Goal: Task Accomplishment & Management: Complete application form

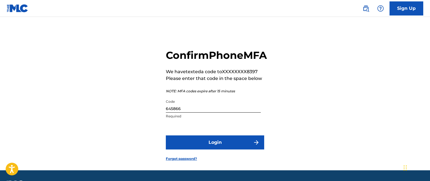
click at [230, 135] on button "Login" at bounding box center [215, 142] width 98 height 14
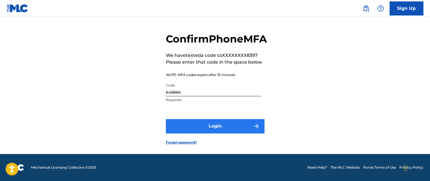
scroll to position [27, 0]
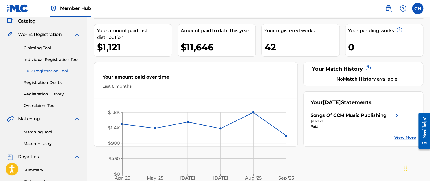
scroll to position [28, 0]
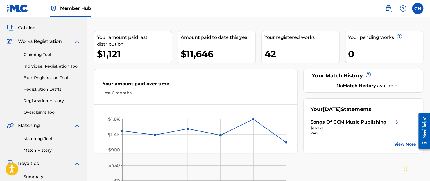
click at [9, 41] on img at bounding box center [10, 41] width 7 height 7
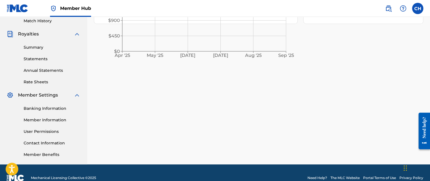
scroll to position [0, 0]
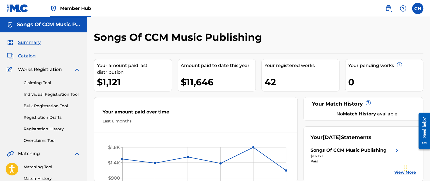
click at [27, 57] on span "Catalog" at bounding box center [27, 56] width 18 height 7
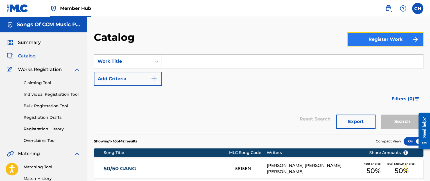
click at [375, 41] on button "Register Work" at bounding box center [386, 39] width 76 height 14
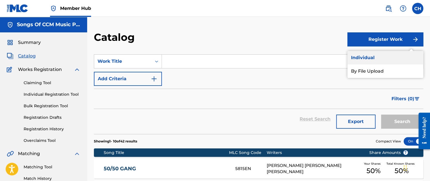
click at [376, 57] on link "Individual" at bounding box center [386, 58] width 76 height 14
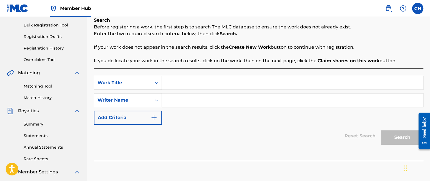
scroll to position [84, 0]
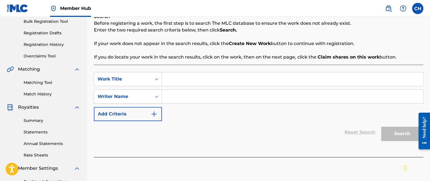
click at [192, 78] on input "Search Form" at bounding box center [292, 79] width 261 height 14
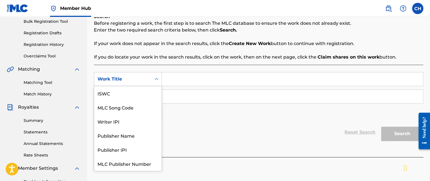
click at [144, 81] on div "Work Title" at bounding box center [123, 79] width 51 height 7
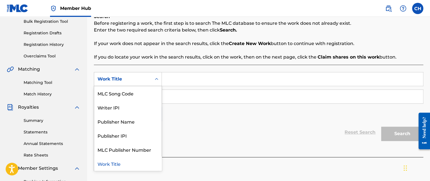
click at [144, 81] on div "Work Title" at bounding box center [123, 79] width 51 height 7
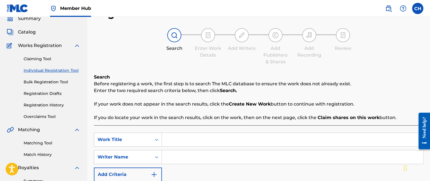
scroll to position [56, 0]
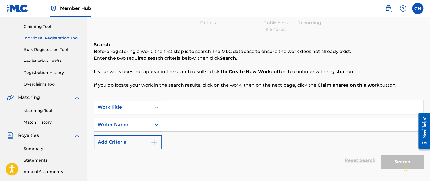
click at [234, 104] on input "Search Form" at bounding box center [292, 107] width 261 height 14
click at [414, 24] on div "Search Enter Work Details Add Writers Add Publishers & Shares Add Recording Rev…" at bounding box center [259, 14] width 330 height 37
click at [190, 110] on input "It" at bounding box center [292, 107] width 261 height 14
type input "It Get Deeper Pt. 3"
click at [179, 125] on input "Search Form" at bounding box center [292, 125] width 261 height 14
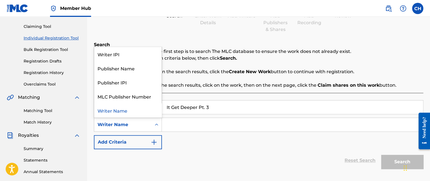
click at [129, 125] on div "Writer Name" at bounding box center [123, 124] width 51 height 7
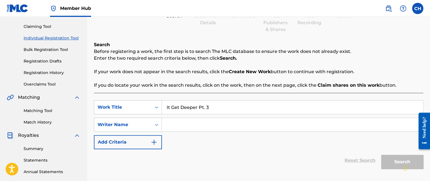
click at [188, 126] on input "Search Form" at bounding box center [292, 125] width 261 height 14
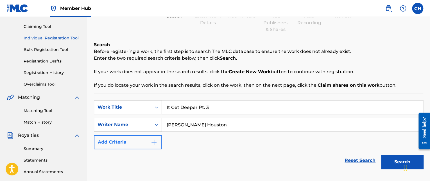
type input "[PERSON_NAME] Houston"
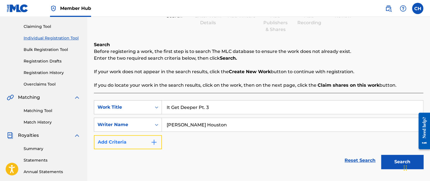
click at [142, 143] on button "Add Criteria" at bounding box center [128, 142] width 68 height 14
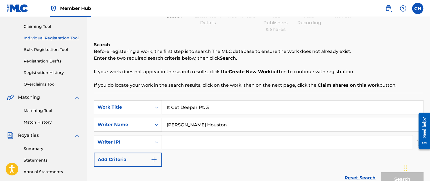
click at [191, 142] on input "Search Form" at bounding box center [287, 142] width 251 height 14
type input "00746352335"
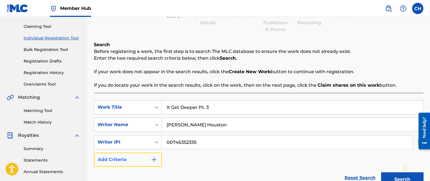
click at [138, 160] on button "Add Criteria" at bounding box center [128, 159] width 68 height 14
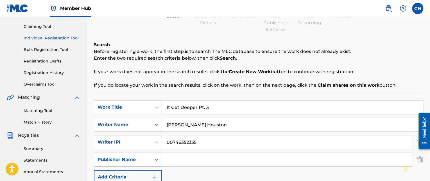
click at [187, 160] on input "Search Form" at bounding box center [287, 160] width 251 height 14
click at [185, 161] on input "Search Form" at bounding box center [287, 160] width 251 height 14
type input "S"
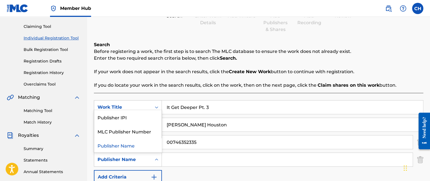
click at [154, 157] on icon "Search Form" at bounding box center [157, 160] width 6 height 6
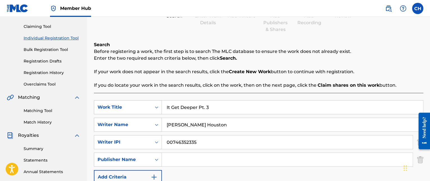
click at [154, 157] on icon "Search Form" at bounding box center [157, 160] width 6 height 6
click at [186, 176] on div "SearchWithCriteria4090ae14-4fa7-4224-85d0-60c0006a74b6 Work Title It Get Deeper…" at bounding box center [259, 142] width 330 height 84
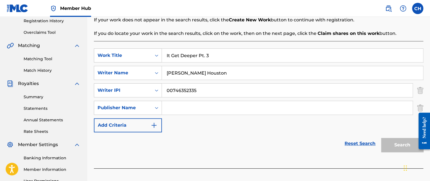
scroll to position [168, 0]
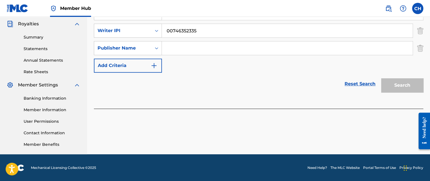
click at [213, 47] on input "Search Form" at bounding box center [287, 48] width 251 height 14
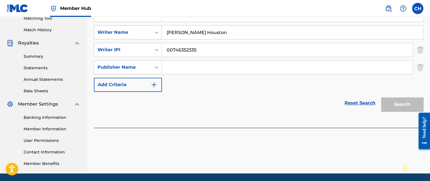
scroll to position [140, 0]
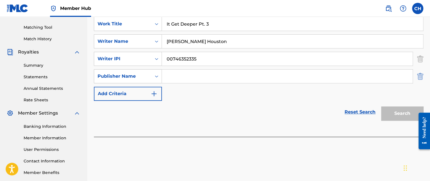
click at [420, 75] on img "Search Form" at bounding box center [420, 76] width 6 height 14
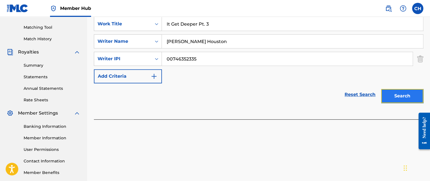
click at [402, 98] on button "Search" at bounding box center [402, 96] width 42 height 14
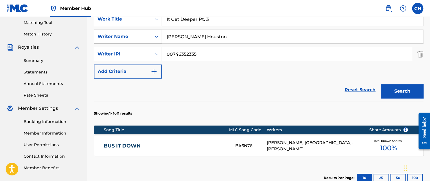
scroll to position [187, 0]
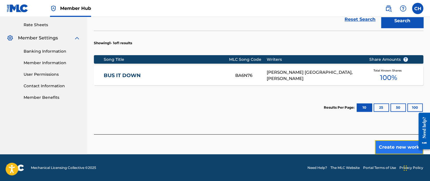
click at [402, 145] on button "Create new work" at bounding box center [399, 147] width 48 height 14
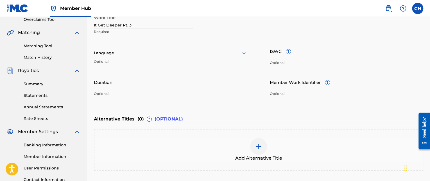
scroll to position [59, 0]
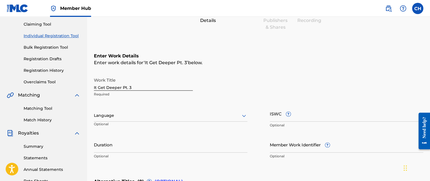
click at [152, 115] on div at bounding box center [171, 115] width 154 height 7
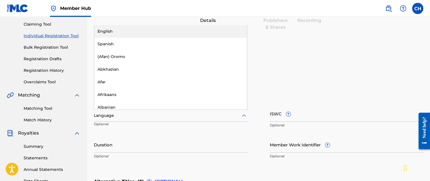
click at [134, 32] on div "English" at bounding box center [170, 31] width 153 height 13
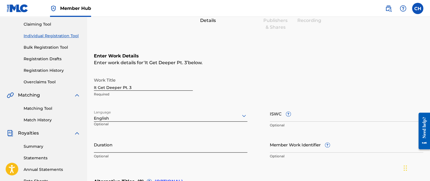
click at [176, 150] on input "Duration" at bounding box center [171, 144] width 154 height 16
click at [156, 146] on input "Duration" at bounding box center [171, 144] width 154 height 16
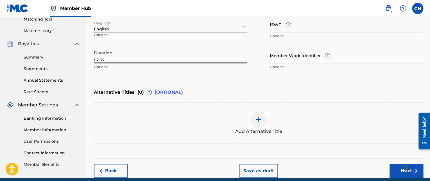
scroll to position [171, 0]
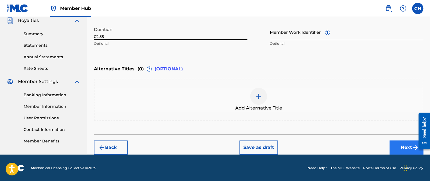
type input "02:55"
click at [401, 144] on button "Next" at bounding box center [407, 147] width 34 height 14
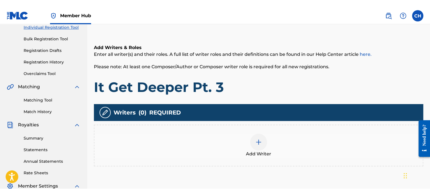
scroll to position [110, 0]
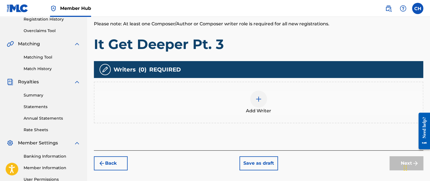
click at [256, 99] on img at bounding box center [258, 99] width 7 height 7
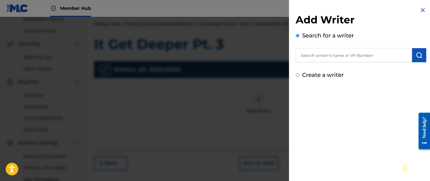
click at [365, 57] on input "text" at bounding box center [354, 55] width 116 height 14
type input "C"
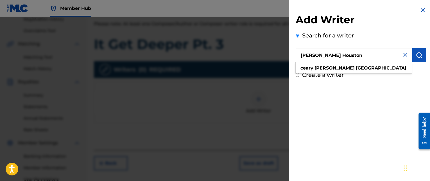
type input "[PERSON_NAME] Houston"
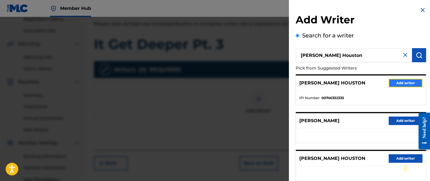
click at [402, 85] on button "Add writer" at bounding box center [406, 83] width 34 height 8
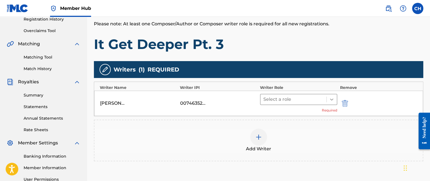
click at [331, 99] on icon at bounding box center [331, 99] width 3 height 2
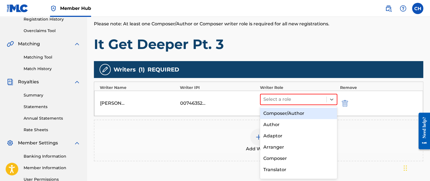
click at [313, 113] on div "Composer/Author" at bounding box center [298, 113] width 77 height 11
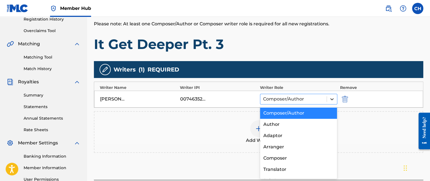
click at [329, 101] on div at bounding box center [332, 99] width 10 height 10
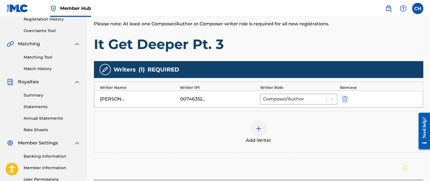
click at [369, 128] on div "Add Writer" at bounding box center [259, 132] width 329 height 24
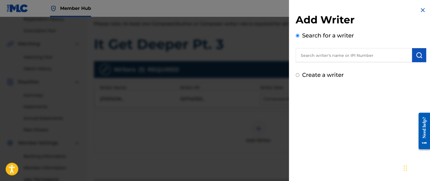
click at [255, 147] on div at bounding box center [215, 107] width 430 height 181
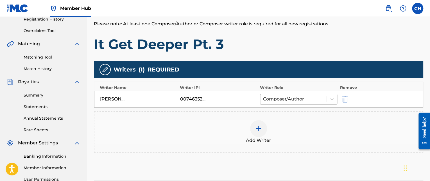
click at [258, 128] on img at bounding box center [258, 128] width 7 height 7
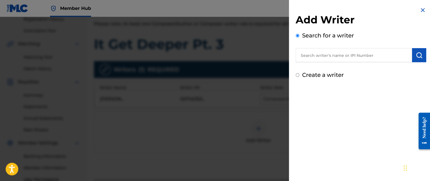
click at [365, 50] on input "text" at bounding box center [354, 55] width 116 height 14
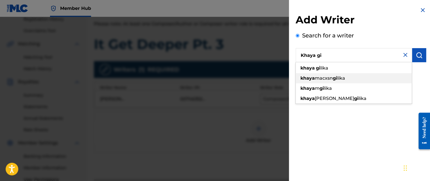
click at [358, 79] on div "khaya macxsn gi lika" at bounding box center [354, 78] width 116 height 10
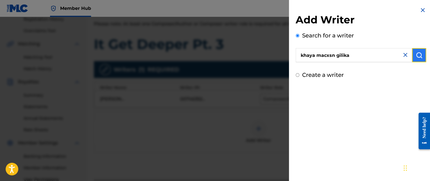
click at [418, 56] on img "submit" at bounding box center [419, 55] width 7 height 7
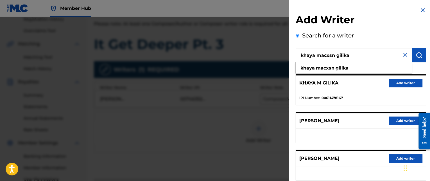
drag, startPoint x: 336, startPoint y: 56, endPoint x: 317, endPoint y: 59, distance: 19.7
click at [317, 59] on input "khaya macxsn gilika" at bounding box center [354, 55] width 116 height 14
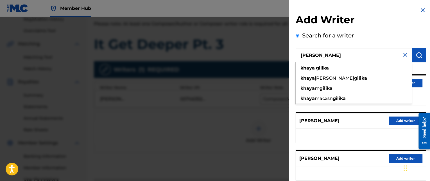
type input "[PERSON_NAME]"
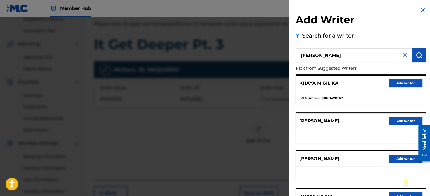
click at [405, 54] on img at bounding box center [405, 54] width 7 height 7
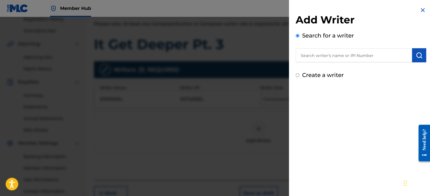
click at [356, 57] on input "text" at bounding box center [354, 55] width 116 height 14
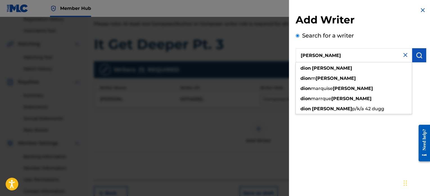
type input "[PERSON_NAME]"
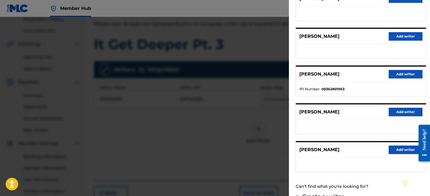
scroll to position [0, 0]
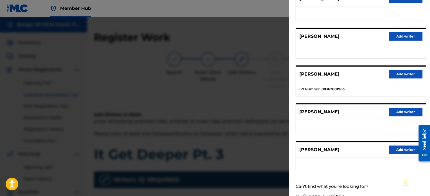
click at [237, 118] on div at bounding box center [215, 115] width 430 height 196
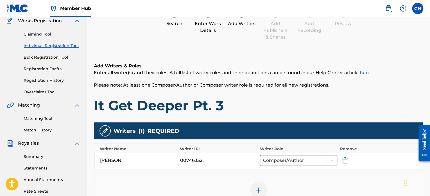
scroll to position [113, 0]
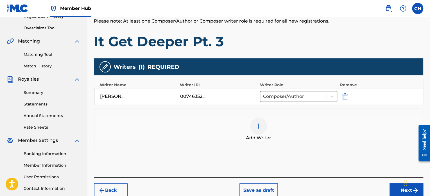
click at [259, 127] on img at bounding box center [258, 125] width 7 height 7
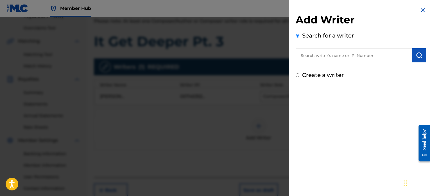
click at [335, 50] on input "text" at bounding box center [354, 55] width 116 height 14
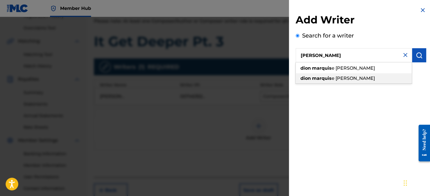
click at [352, 78] on div "[PERSON_NAME]" at bounding box center [354, 78] width 116 height 10
type input "[PERSON_NAME]"
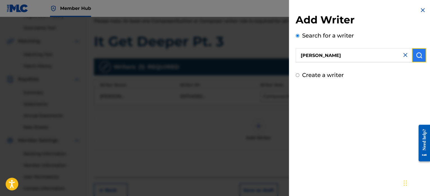
click at [416, 57] on img "submit" at bounding box center [419, 55] width 7 height 7
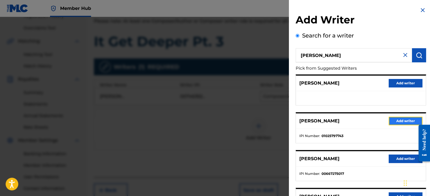
click at [401, 120] on button "Add writer" at bounding box center [406, 120] width 34 height 8
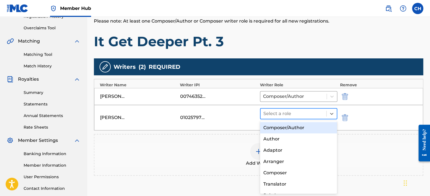
click at [316, 115] on div at bounding box center [294, 113] width 60 height 8
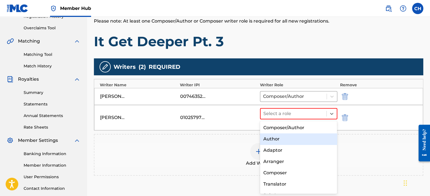
click at [298, 138] on div "Author" at bounding box center [298, 138] width 77 height 11
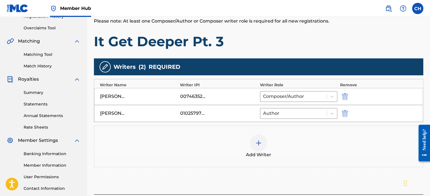
click at [258, 142] on img at bounding box center [258, 142] width 7 height 7
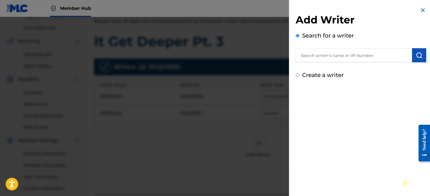
click at [342, 54] on input "text" at bounding box center [354, 55] width 116 height 14
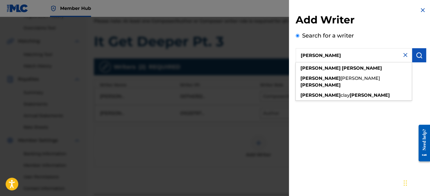
type input "[PERSON_NAME]"
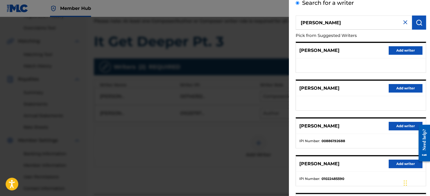
scroll to position [56, 0]
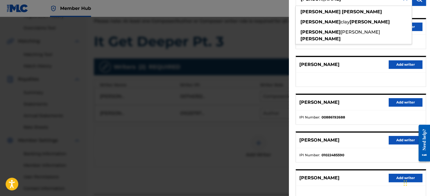
click at [246, 143] on div at bounding box center [215, 115] width 430 height 196
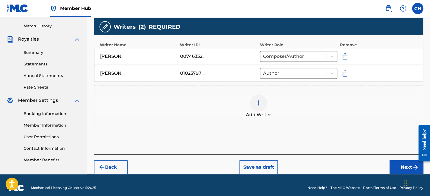
scroll to position [157, 0]
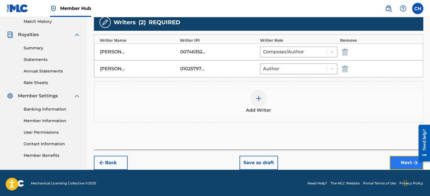
click at [399, 160] on button "Next" at bounding box center [407, 162] width 34 height 14
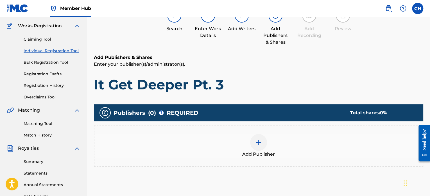
scroll to position [53, 0]
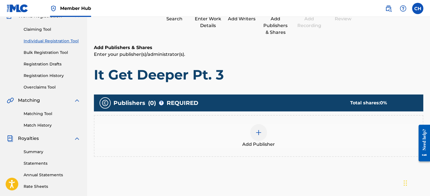
click at [259, 135] on img at bounding box center [258, 132] width 7 height 7
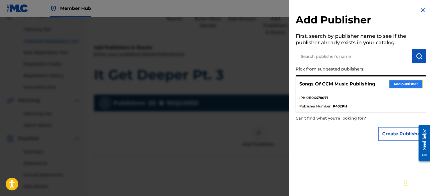
click at [401, 84] on button "Add publisher" at bounding box center [406, 84] width 34 height 8
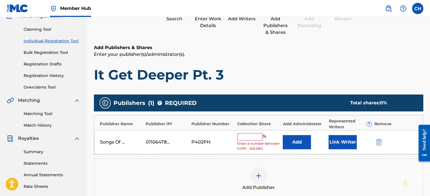
click at [253, 136] on input "text" at bounding box center [249, 136] width 25 height 7
type input "35"
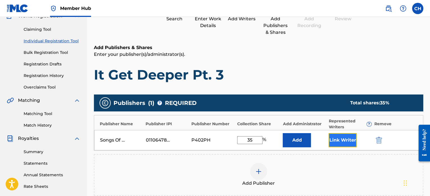
click at [344, 140] on button "Link Writer" at bounding box center [343, 140] width 28 height 14
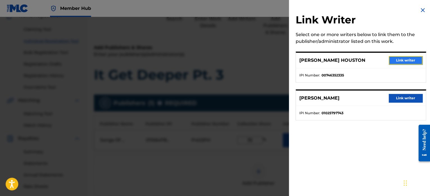
click at [404, 60] on button "Link writer" at bounding box center [406, 60] width 34 height 8
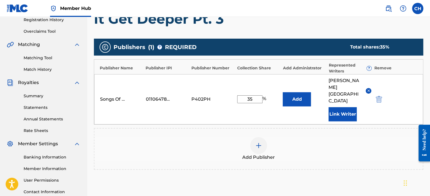
scroll to position [110, 0]
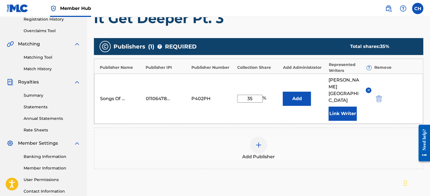
click at [257, 141] on img at bounding box center [258, 144] width 7 height 7
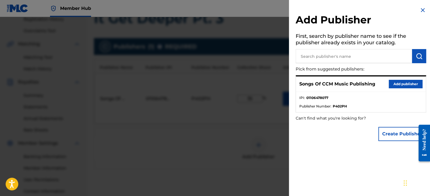
click at [375, 60] on input "text" at bounding box center [354, 56] width 116 height 14
click at [331, 54] on input "text" at bounding box center [354, 56] width 116 height 14
paste input "MACXSN WORLD PUBLISHING"
type input "MACXSN WORLD PUBLISHING"
click at [419, 55] on img "submit" at bounding box center [419, 56] width 7 height 7
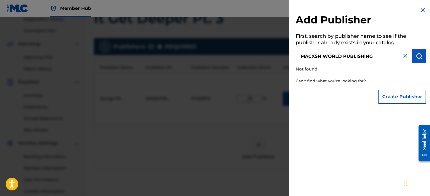
click at [402, 55] on img at bounding box center [405, 55] width 7 height 7
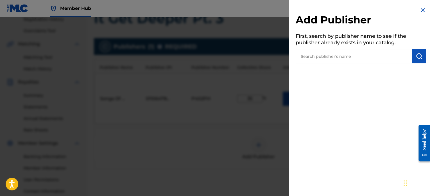
click at [420, 12] on img at bounding box center [423, 10] width 7 height 7
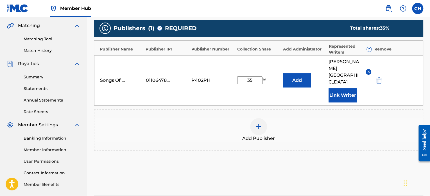
scroll to position [160, 0]
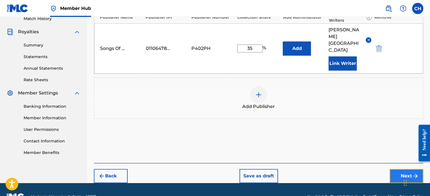
click at [405, 169] on button "Next" at bounding box center [407, 176] width 34 height 14
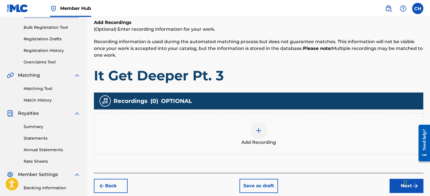
scroll to position [138, 0]
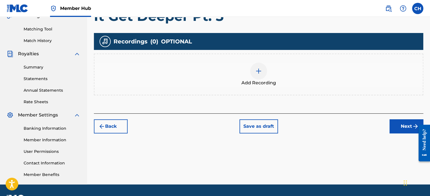
click at [260, 71] on img at bounding box center [258, 71] width 7 height 7
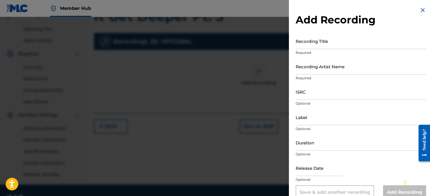
click at [421, 10] on img at bounding box center [423, 10] width 7 height 7
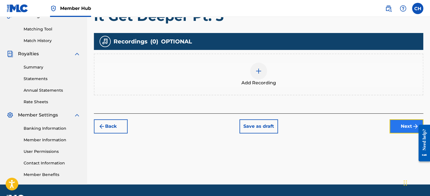
click at [399, 128] on button "Next" at bounding box center [407, 126] width 34 height 14
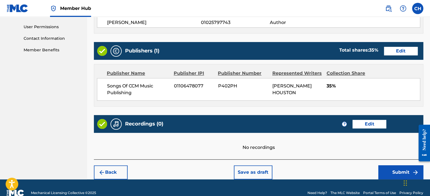
scroll to position [272, 0]
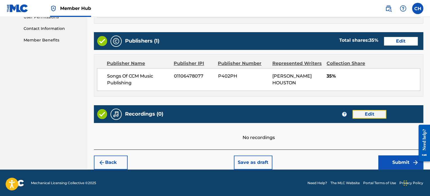
click at [365, 110] on button "Edit" at bounding box center [370, 114] width 34 height 8
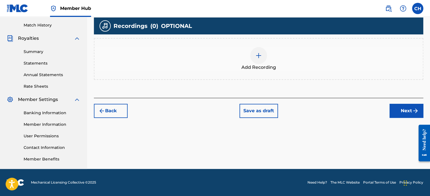
scroll to position [153, 0]
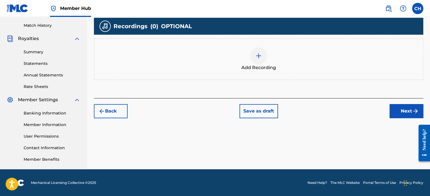
click at [257, 56] on img at bounding box center [258, 55] width 7 height 7
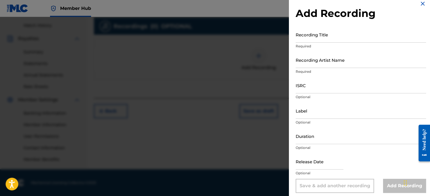
scroll to position [10, 0]
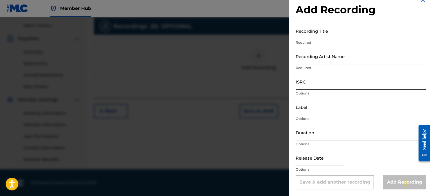
click at [329, 83] on input "ISRC" at bounding box center [361, 81] width 131 height 16
drag, startPoint x: 319, startPoint y: 81, endPoint x: 316, endPoint y: 82, distance: 2.9
click at [319, 81] on input "ISRC" at bounding box center [361, 81] width 131 height 16
paste input "USUM72509484"
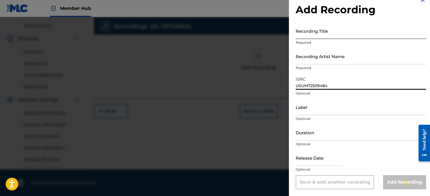
type input "USUM72509484"
click at [324, 31] on input "Recording Title" at bounding box center [361, 31] width 131 height 16
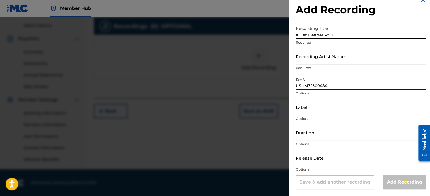
type input "It Get Deeper Pt. 3"
click at [339, 59] on input "Recording Artist Name" at bounding box center [361, 56] width 131 height 16
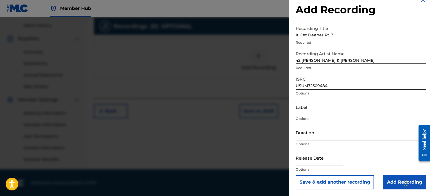
type input "42 [PERSON_NAME] & [PERSON_NAME]"
click at [355, 108] on input "Label" at bounding box center [361, 107] width 131 height 16
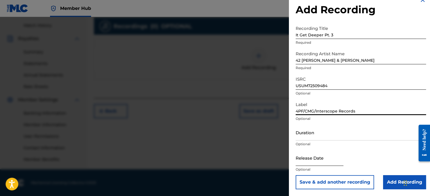
type input "4PF/CMG/Interscope Records"
click at [320, 159] on input "text" at bounding box center [320, 157] width 48 height 16
select select "8"
select select "2025"
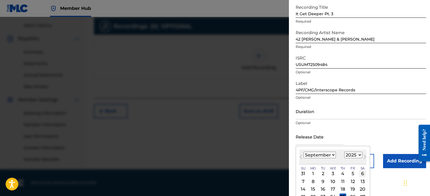
scroll to position [55, 0]
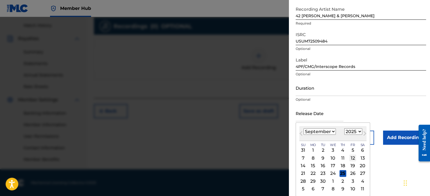
click at [353, 156] on div "12" at bounding box center [353, 157] width 7 height 7
type input "[DATE]"
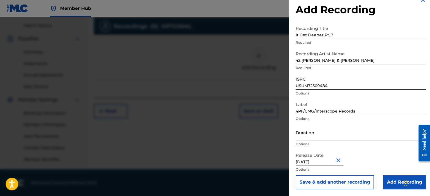
scroll to position [10, 0]
click at [390, 180] on input "Add Recording" at bounding box center [404, 182] width 43 height 14
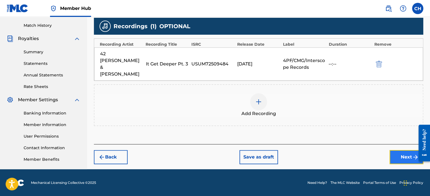
click at [401, 150] on button "Next" at bounding box center [407, 157] width 34 height 14
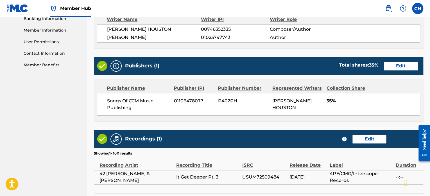
scroll to position [290, 0]
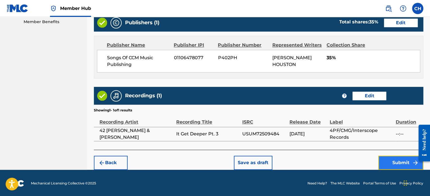
click at [384, 163] on button "Submit" at bounding box center [401, 162] width 45 height 14
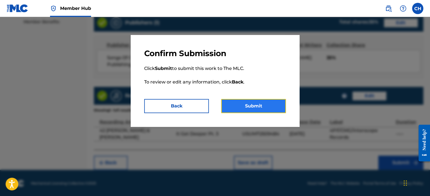
click at [239, 106] on button "Submit" at bounding box center [253, 106] width 65 height 14
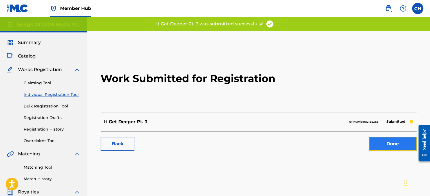
click at [392, 143] on link "Done" at bounding box center [393, 143] width 48 height 14
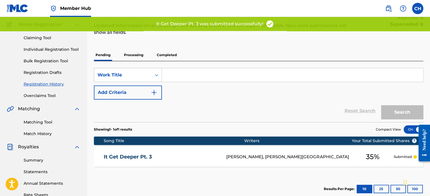
scroll to position [28, 0]
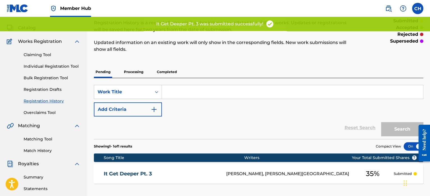
click at [131, 73] on p "Processing" at bounding box center [133, 72] width 23 height 12
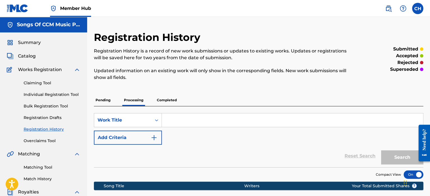
click at [170, 103] on p "Completed" at bounding box center [166, 100] width 23 height 12
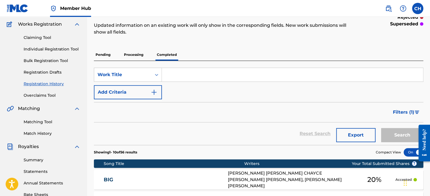
scroll to position [113, 0]
